Goal: Task Accomplishment & Management: Use online tool/utility

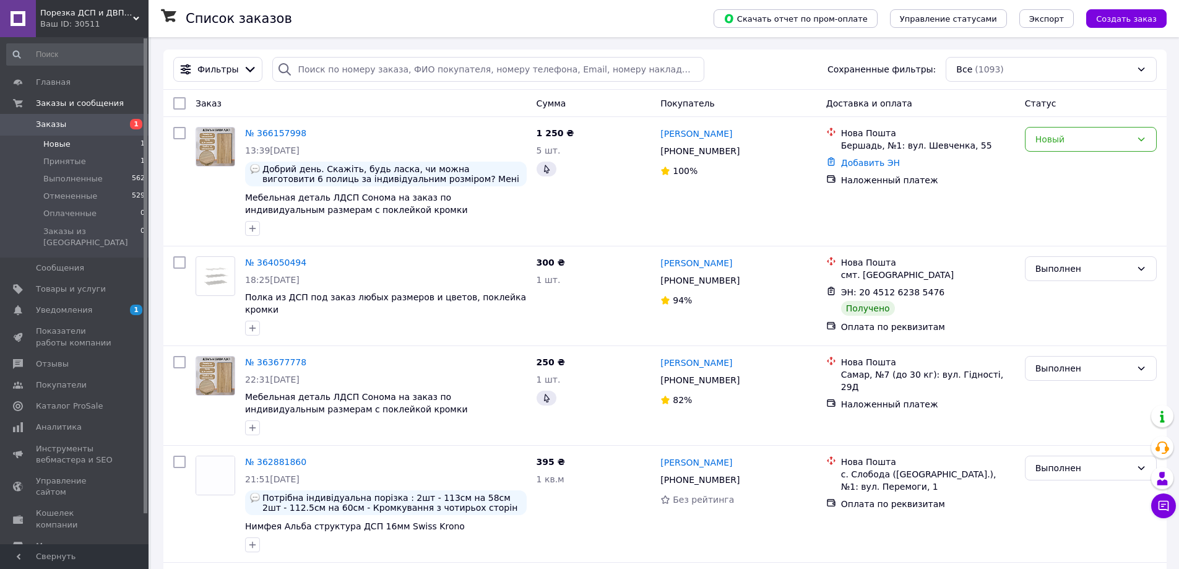
click at [90, 145] on li "Новые 1" at bounding box center [76, 144] width 152 height 17
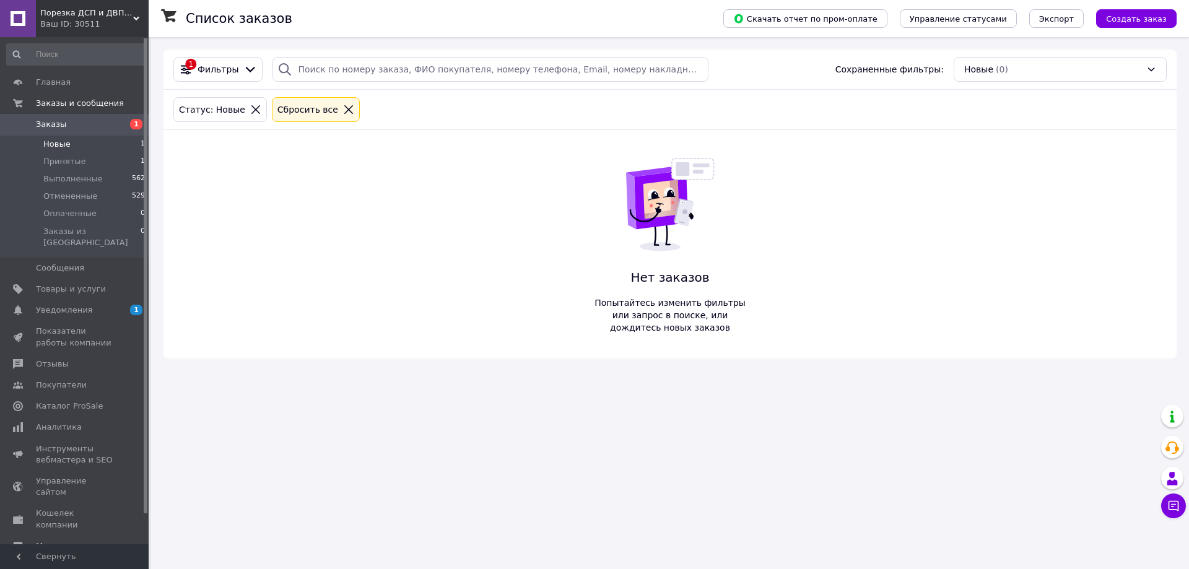
click at [71, 145] on li "Новые 1" at bounding box center [76, 144] width 152 height 17
click at [72, 155] on li "Принятые 1" at bounding box center [76, 161] width 152 height 17
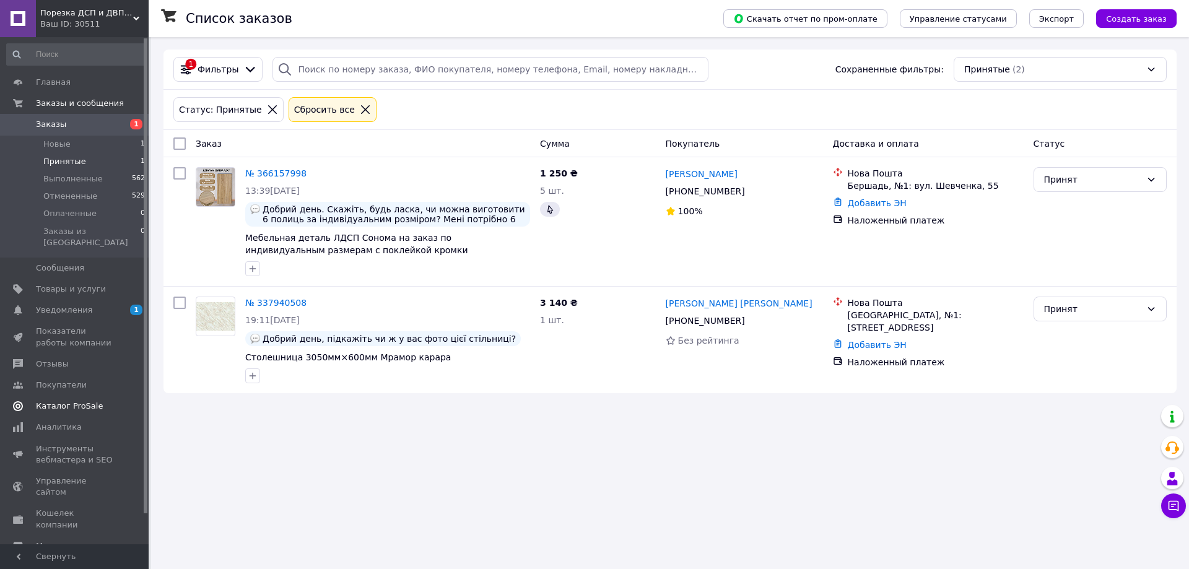
click at [76, 401] on span "Каталог ProSale" at bounding box center [69, 406] width 67 height 11
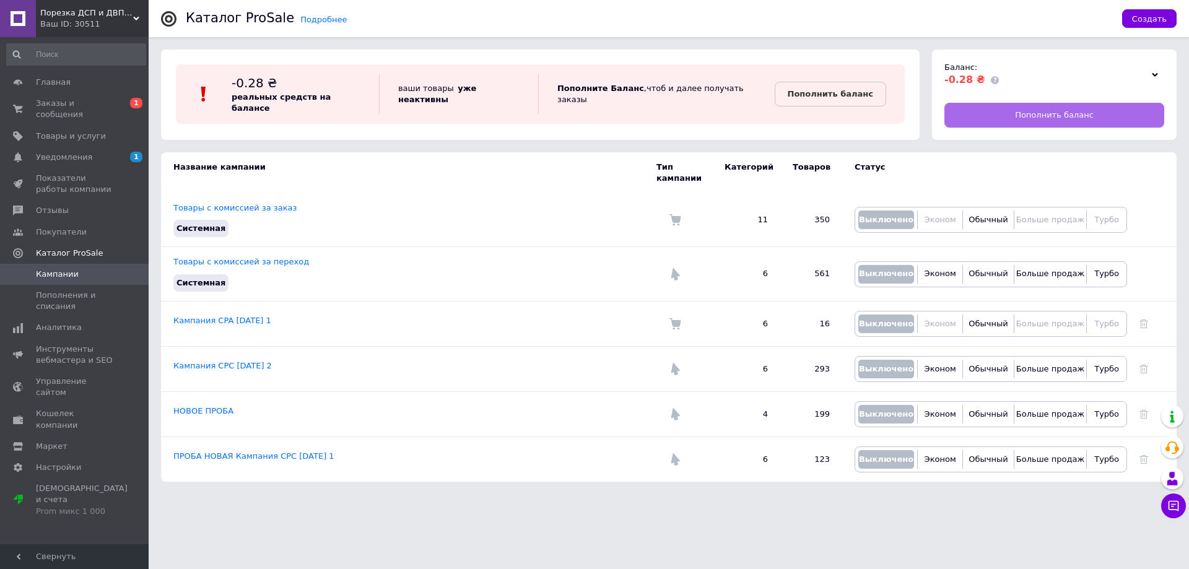
click at [1015, 117] on link "Пополнить баланс" at bounding box center [1054, 115] width 220 height 25
click at [72, 105] on span "Заказы и сообщения" at bounding box center [75, 109] width 79 height 22
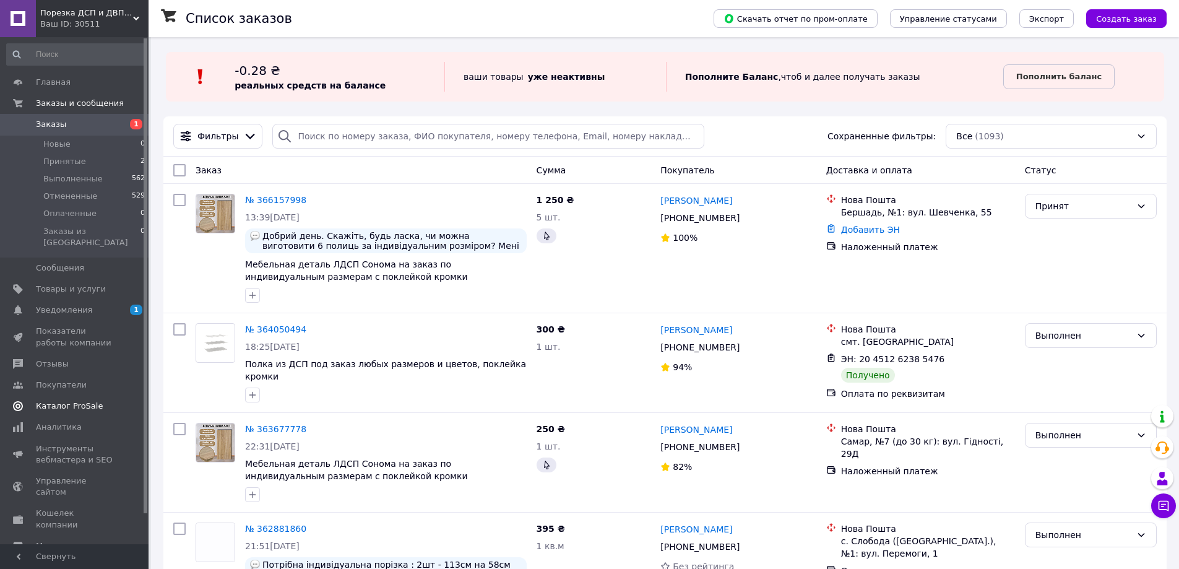
click at [77, 401] on span "Каталог ProSale" at bounding box center [69, 406] width 67 height 11
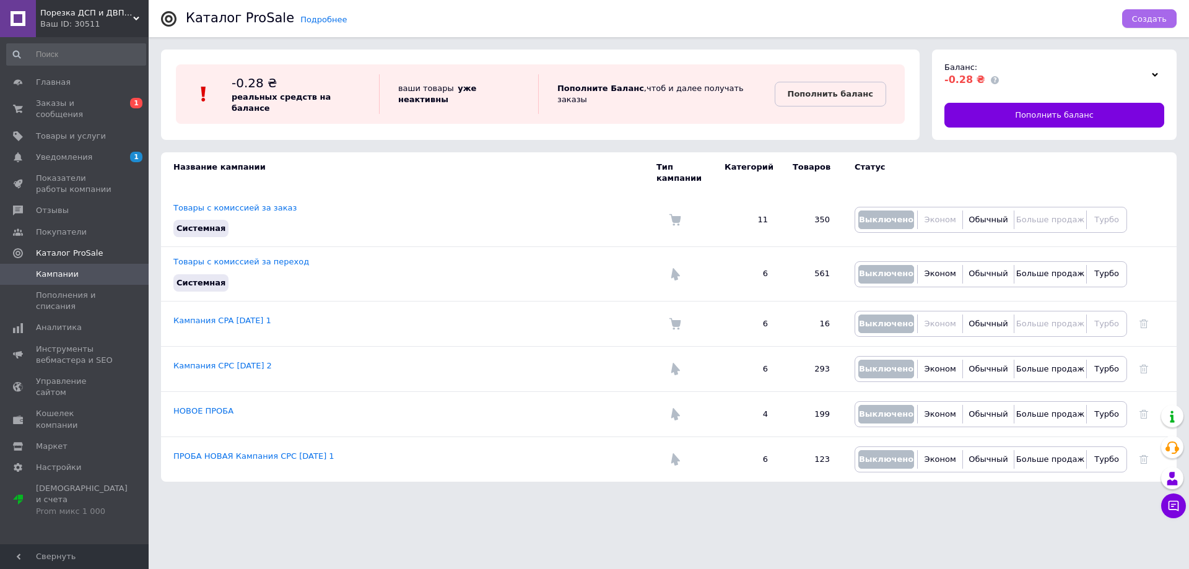
click at [1135, 11] on button "Создать" at bounding box center [1149, 18] width 54 height 19
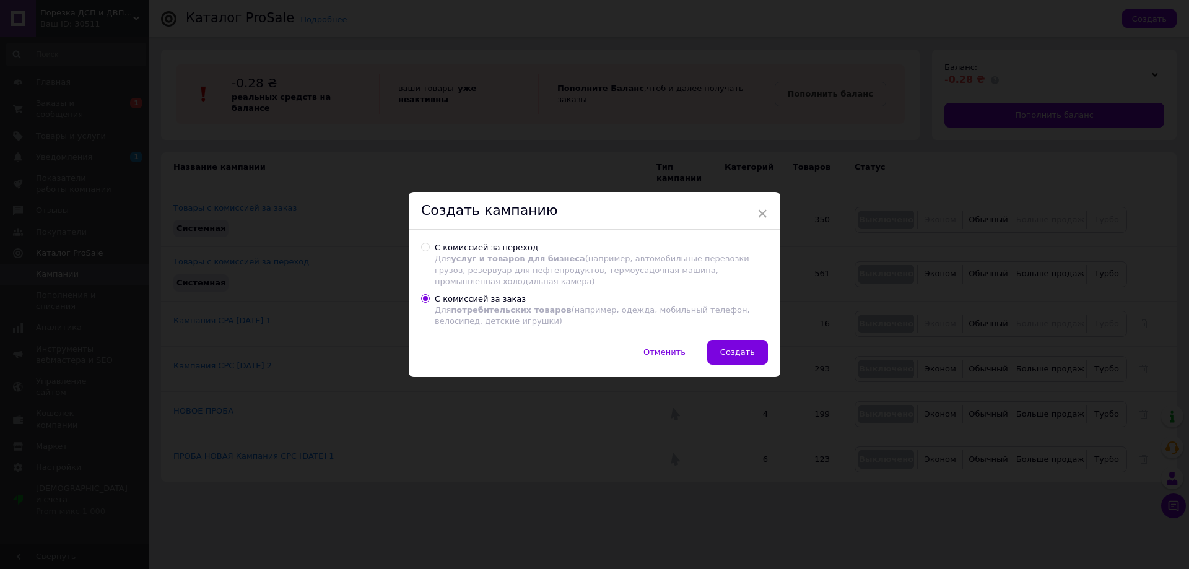
click at [493, 259] on span "услуг и товаров для бизнеса" at bounding box center [518, 258] width 134 height 9
click at [429, 251] on input "С комиссией за переход Для услуг и товаров для бизнеса (например, автомобильные…" at bounding box center [425, 247] width 8 height 8
radio input "true"
click at [475, 304] on div "С комиссией за заказ Для потребительских товаров (например, одежда, мобильный т…" at bounding box center [601, 310] width 333 height 34
click at [429, 302] on input "С комиссией за заказ Для потребительских товаров (например, одежда, мобильный т…" at bounding box center [425, 298] width 8 height 8
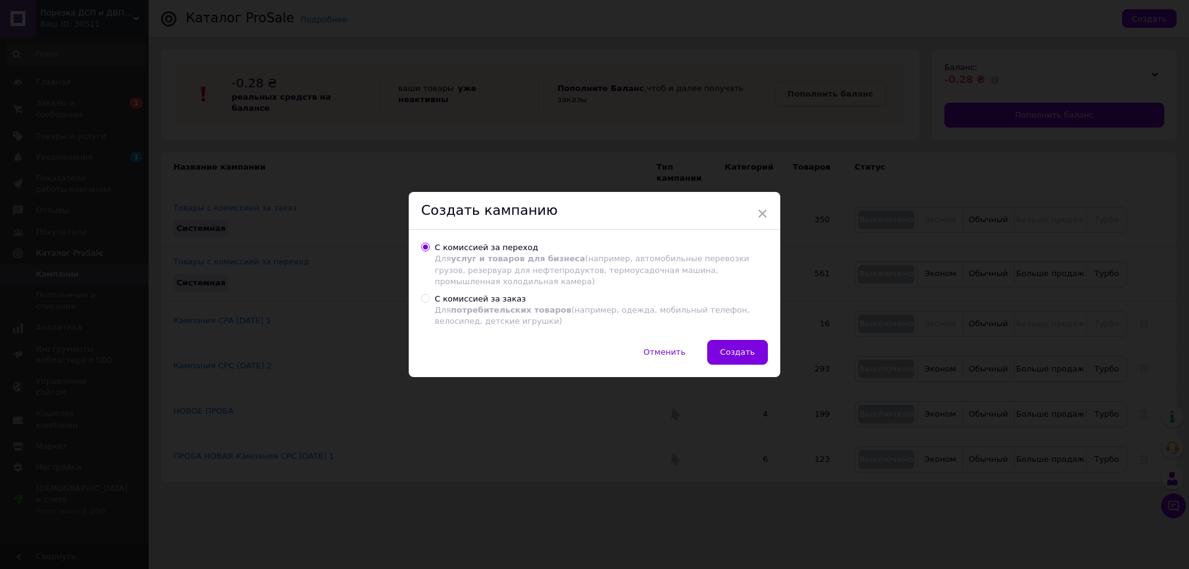
radio input "true"
click at [463, 249] on div "С комиссией за переход Для услуг и товаров для бизнеса (например, автомобильные…" at bounding box center [601, 264] width 333 height 45
click at [429, 249] on input "С комиссией за переход Для услуг и товаров для бизнеса (например, автомобильные…" at bounding box center [425, 247] width 8 height 8
radio input "true"
click at [734, 353] on span "Создать" at bounding box center [737, 351] width 35 height 9
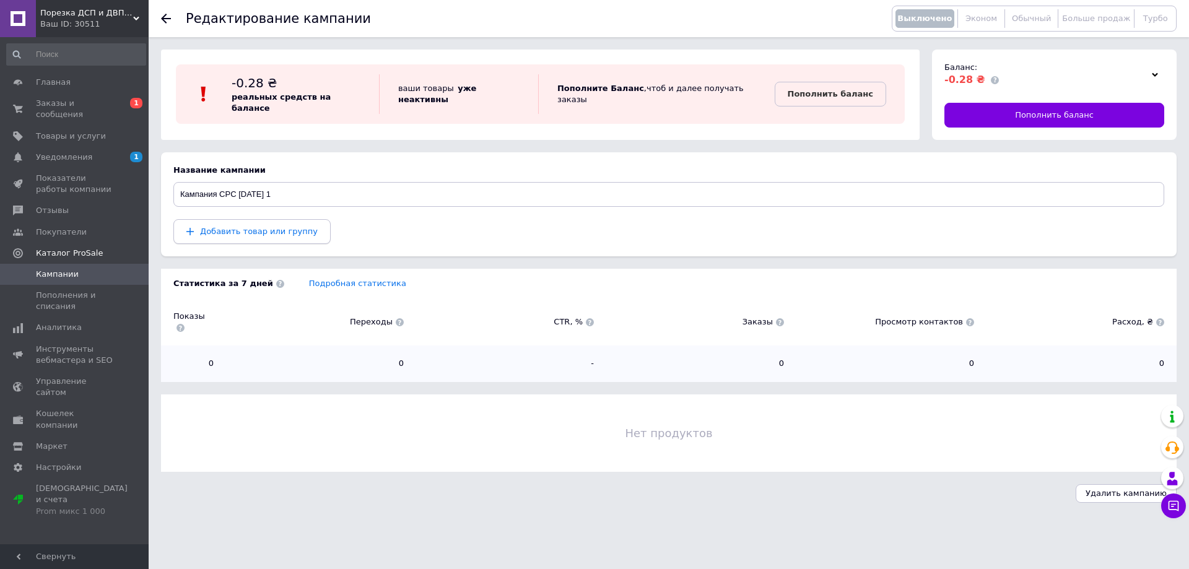
click at [244, 235] on span "Добавить товар или группу" at bounding box center [259, 231] width 118 height 9
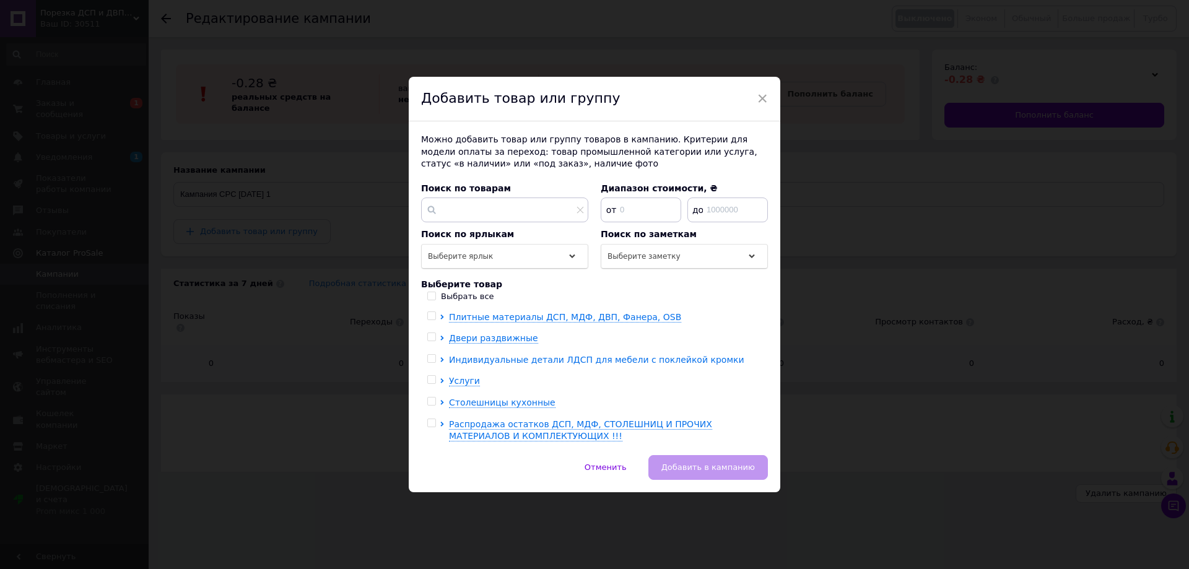
click at [440, 361] on icon at bounding box center [442, 359] width 5 height 5
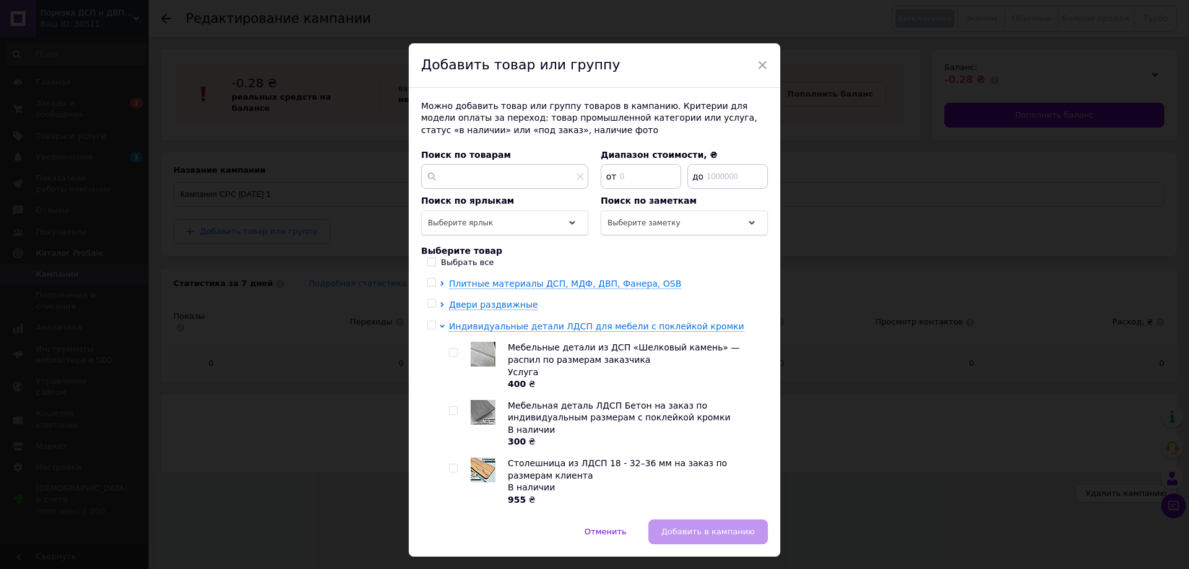
click at [454, 350] on input "checkbox" at bounding box center [453, 353] width 8 height 8
checkbox input "true"
click at [451, 414] on input "checkbox" at bounding box center [453, 411] width 8 height 8
checkbox input "true"
click at [453, 467] on input "checkbox" at bounding box center [453, 468] width 8 height 8
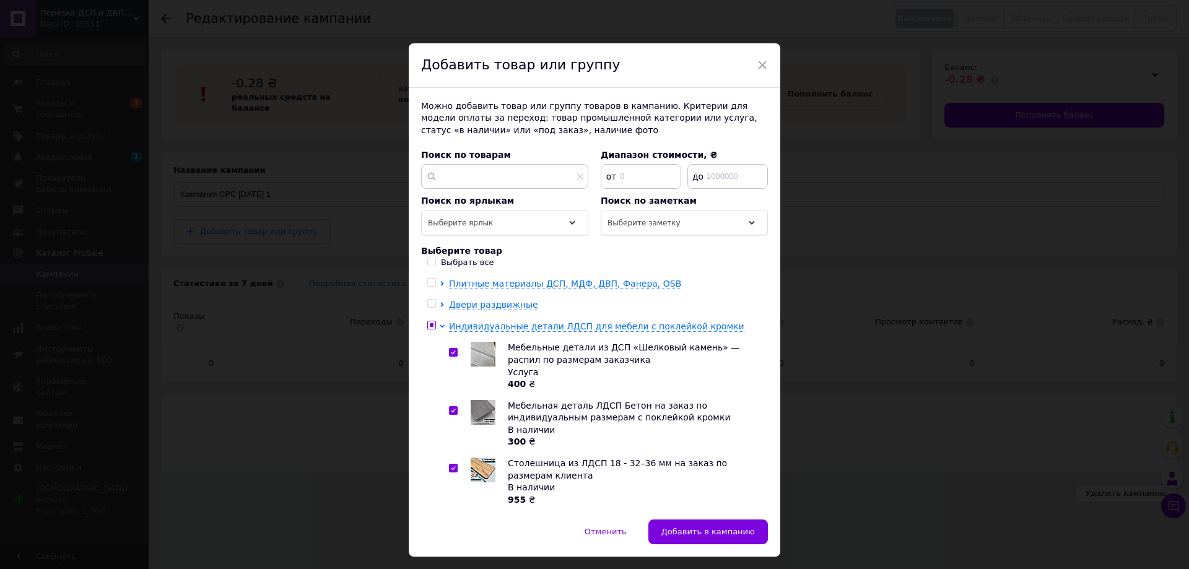
checkbox input "true"
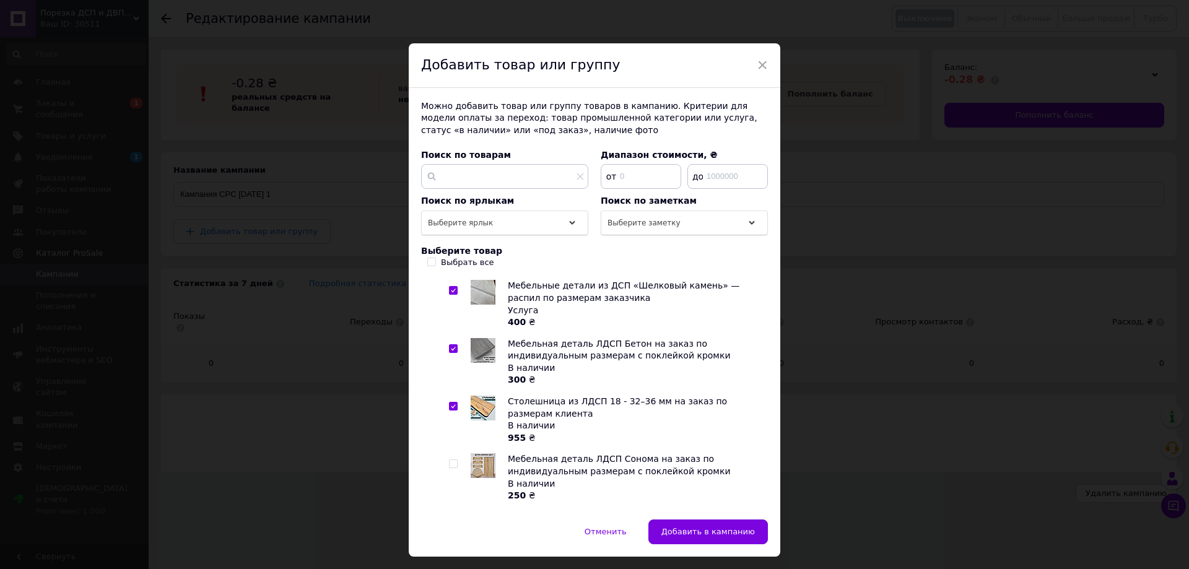
click at [451, 460] on input "checkbox" at bounding box center [453, 464] width 8 height 8
checkbox input "true"
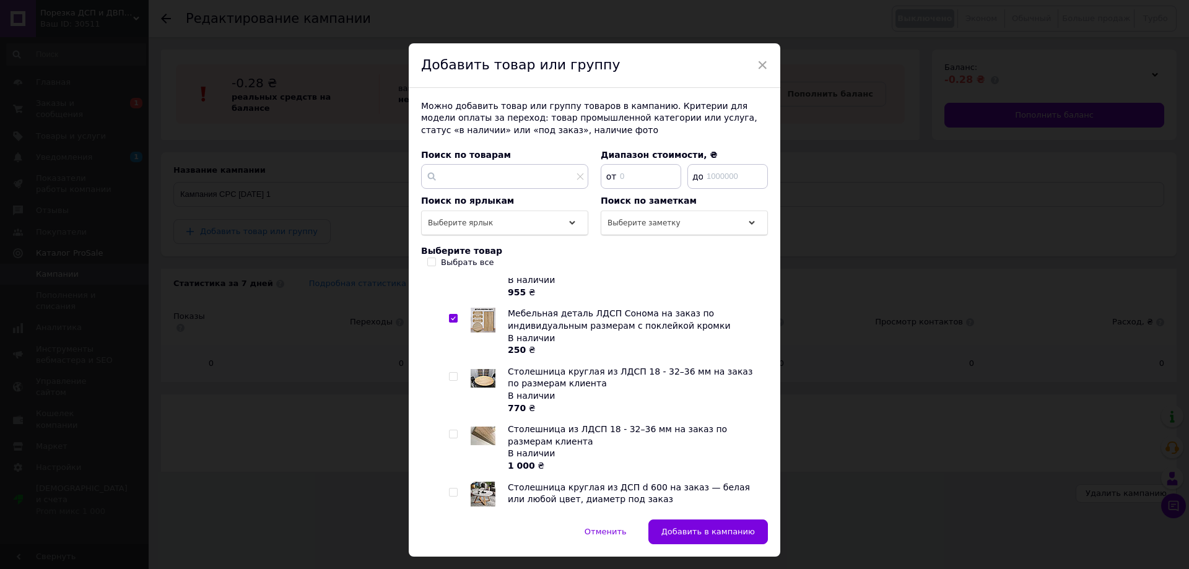
scroll to position [186, 0]
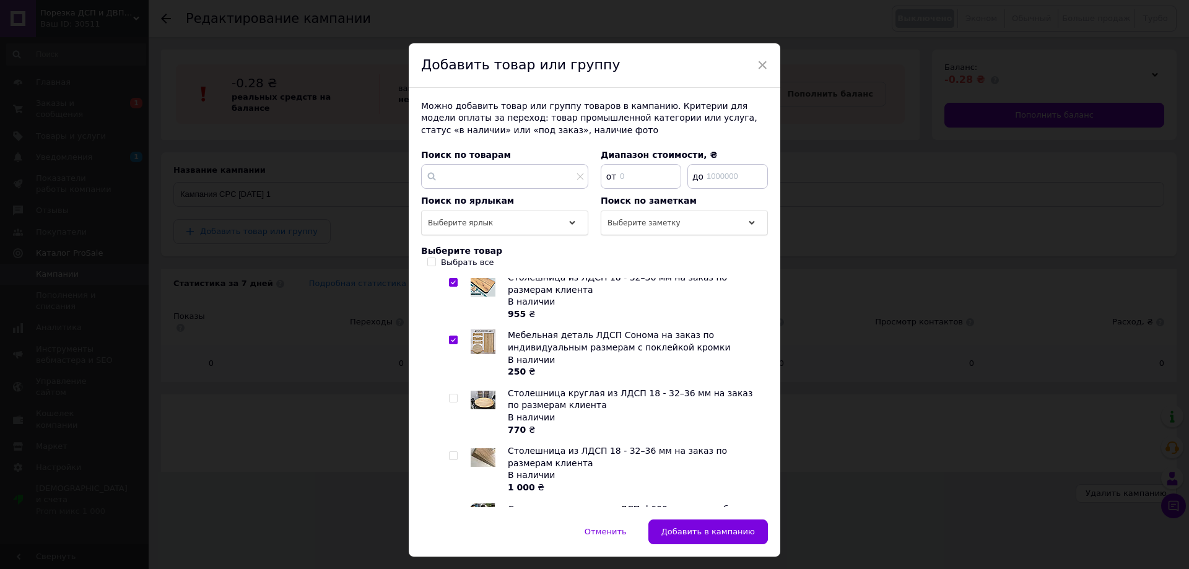
click at [456, 401] on div at bounding box center [455, 412] width 12 height 48
click at [452, 395] on input "checkbox" at bounding box center [453, 398] width 8 height 8
checkbox input "true"
click at [453, 459] on input "checkbox" at bounding box center [453, 456] width 8 height 8
checkbox input "true"
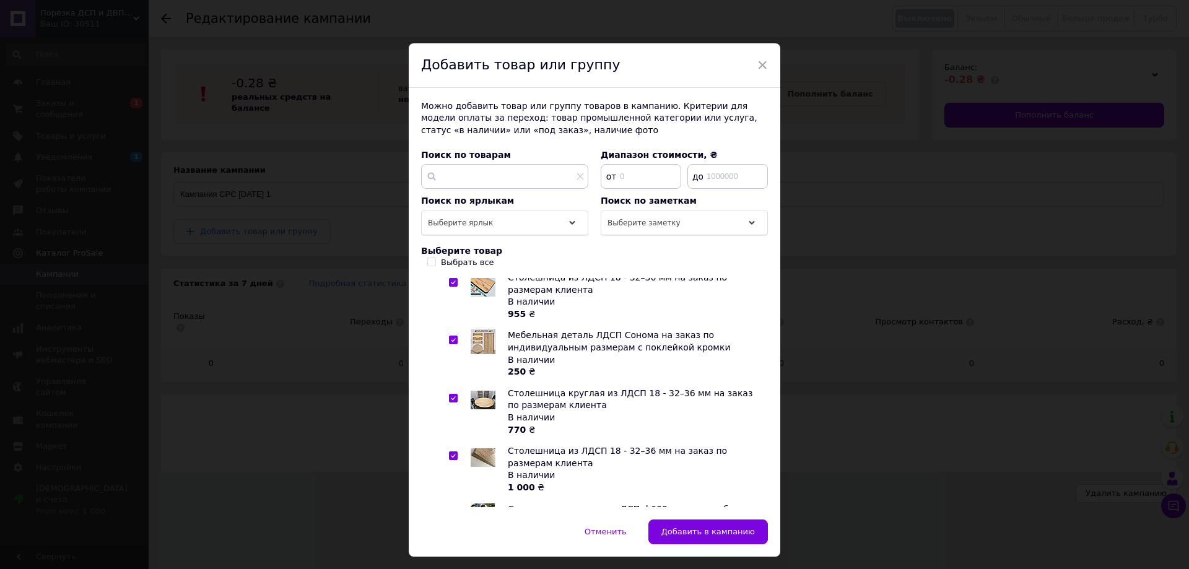
scroll to position [310, 0]
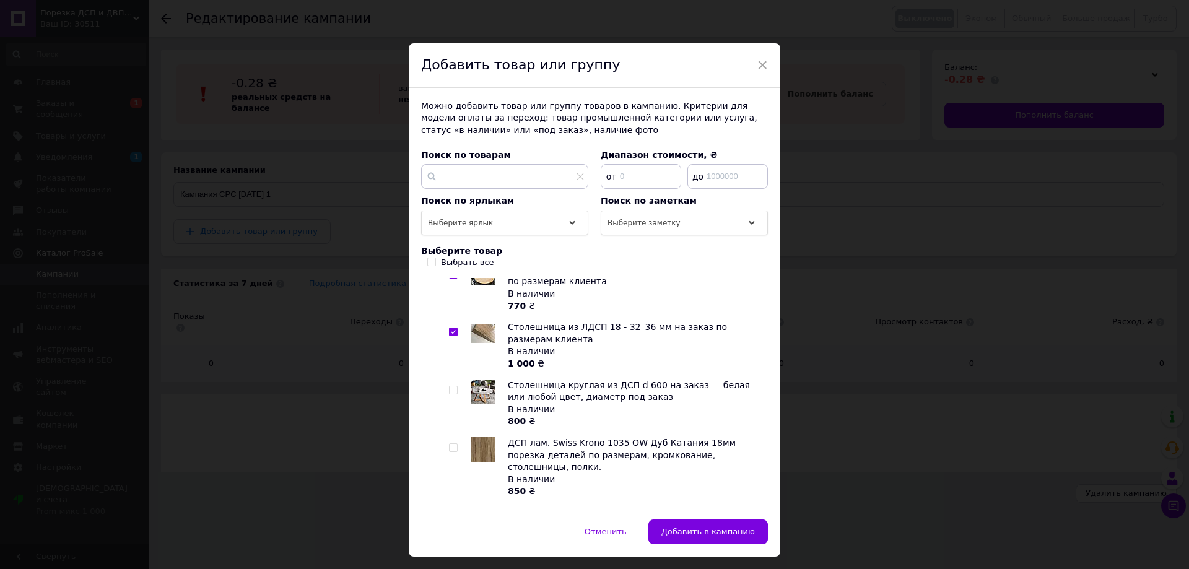
click at [453, 388] on input "checkbox" at bounding box center [453, 390] width 8 height 8
checkbox input "true"
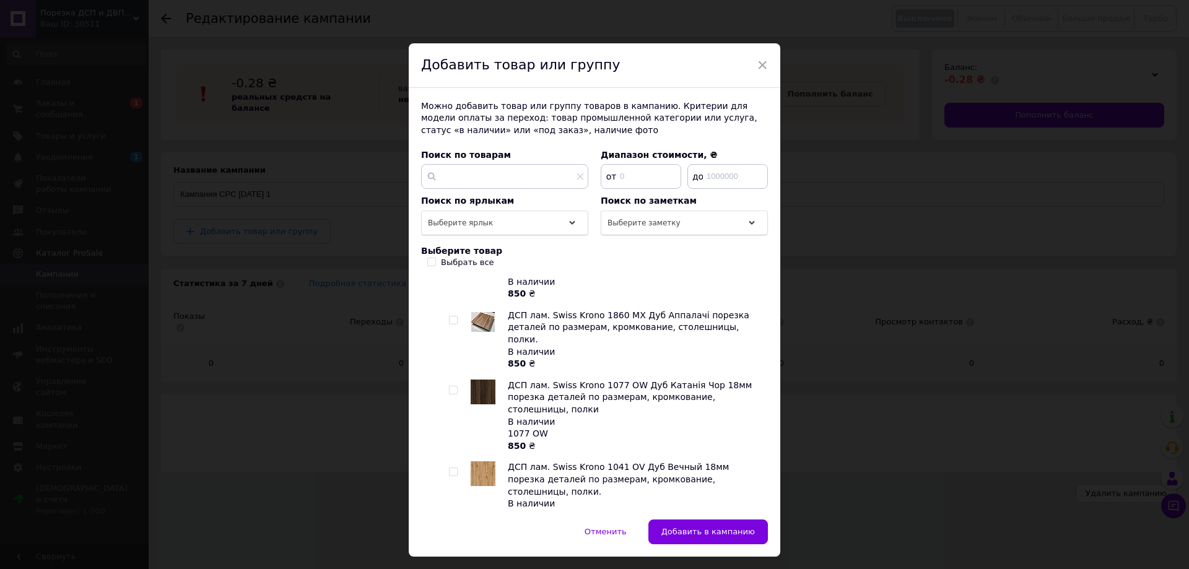
scroll to position [736, 0]
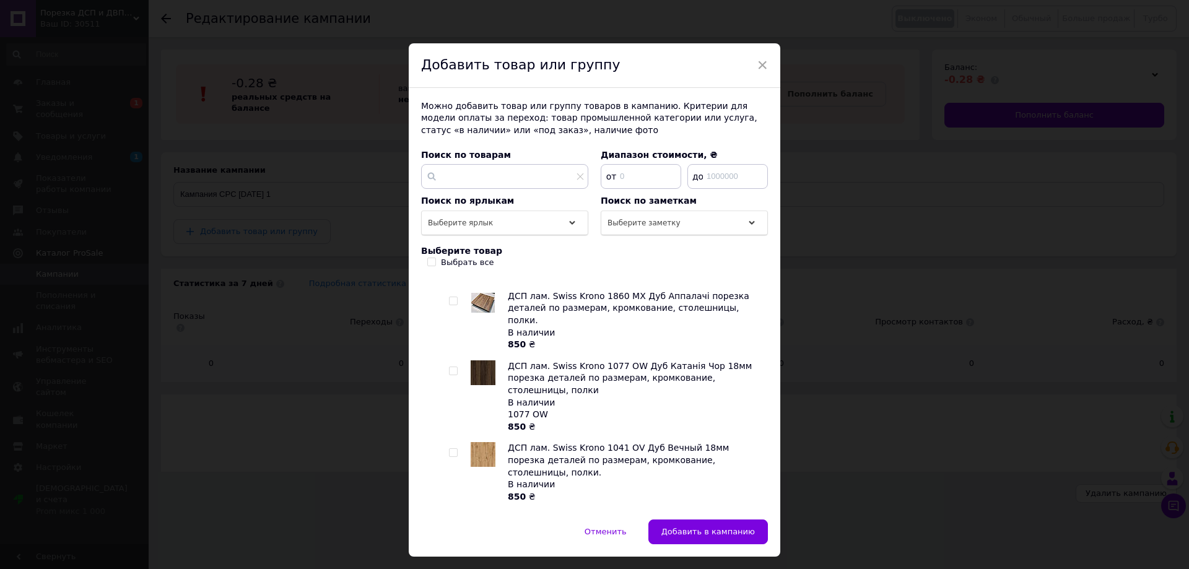
click at [440, 515] on icon at bounding box center [441, 517] width 3 height 5
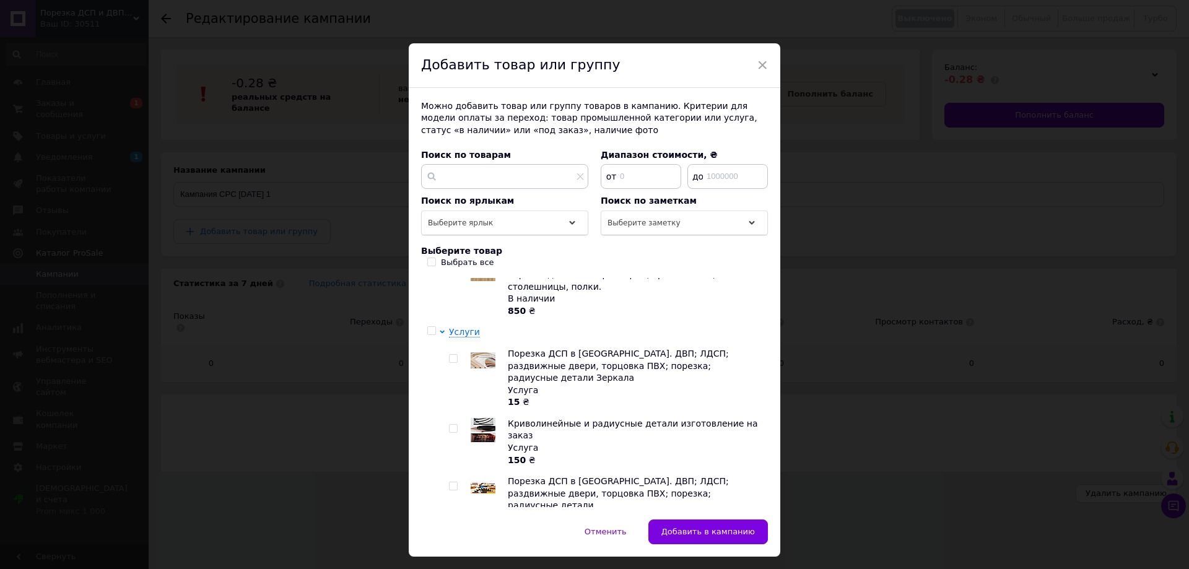
scroll to position [1019, 0]
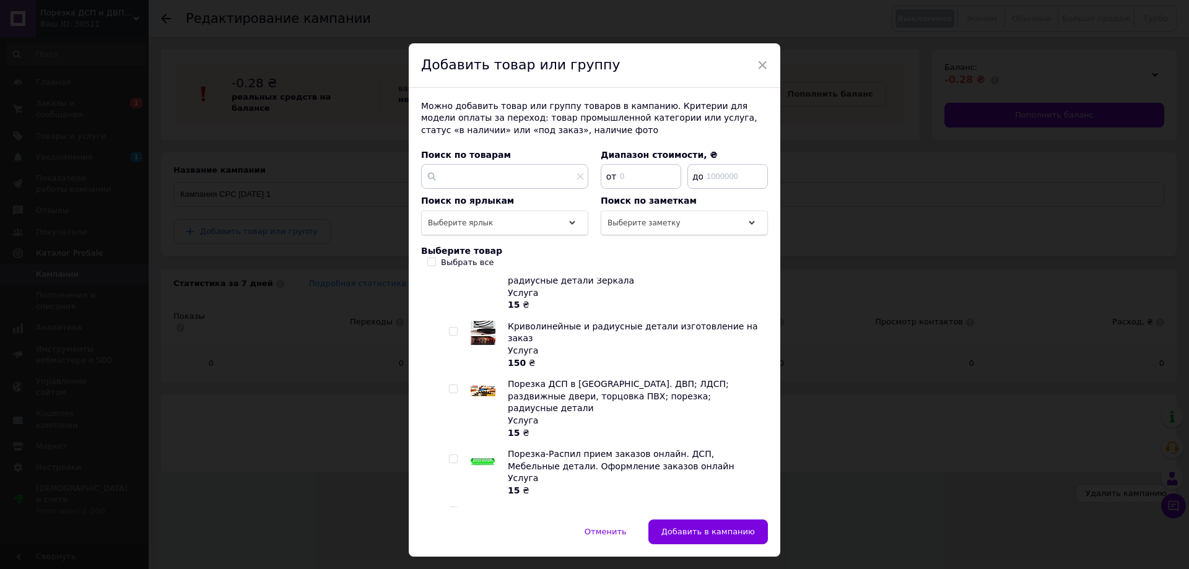
click at [463, 531] on icon at bounding box center [463, 533] width 5 height 5
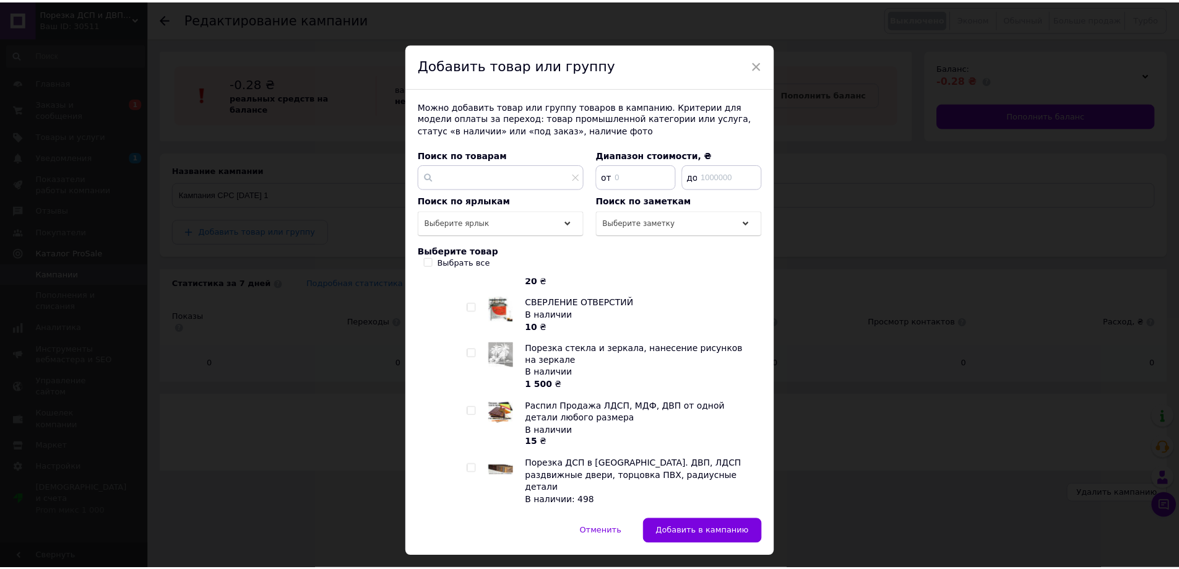
scroll to position [2017, 0]
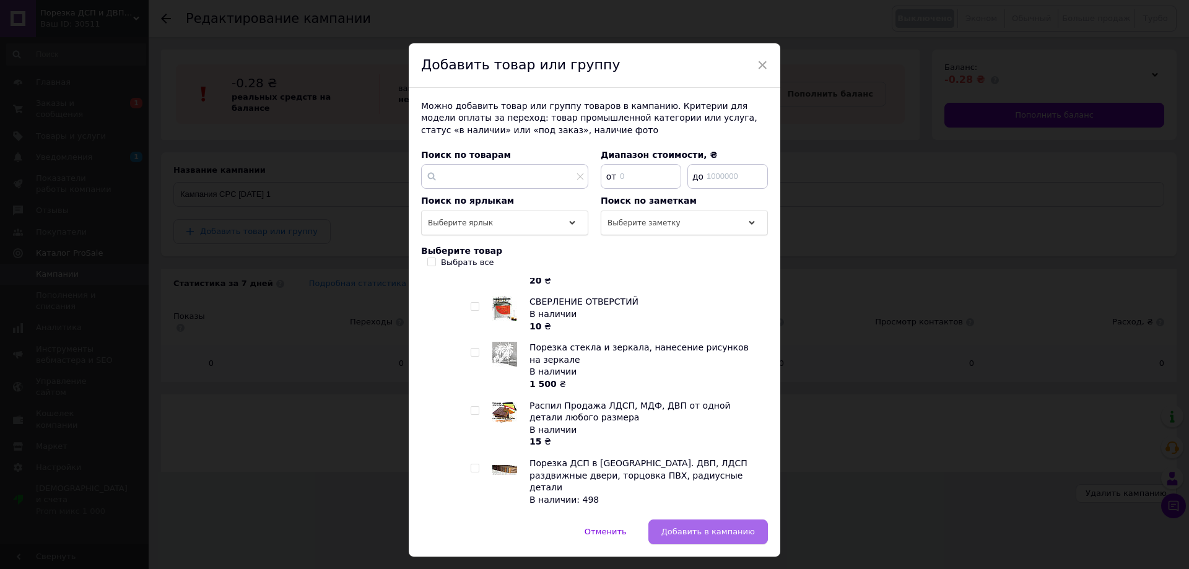
click at [720, 535] on span "Добавить в кампанию" at bounding box center [707, 531] width 93 height 9
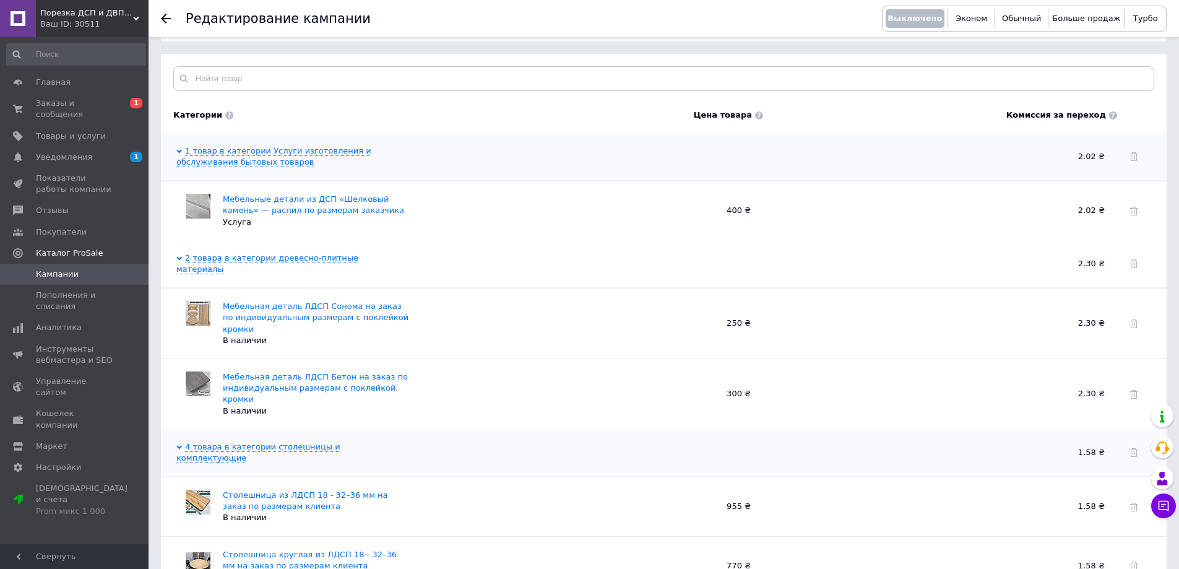
scroll to position [423, 0]
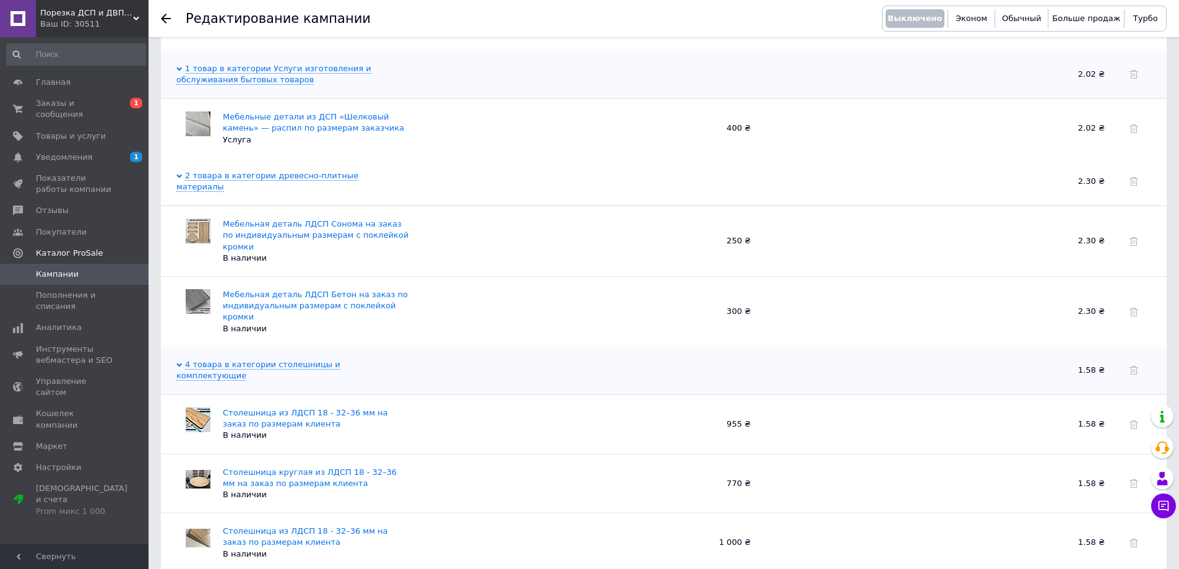
click at [74, 264] on link "Кампании" at bounding box center [76, 274] width 152 height 21
